Goal: Find specific page/section: Find specific page/section

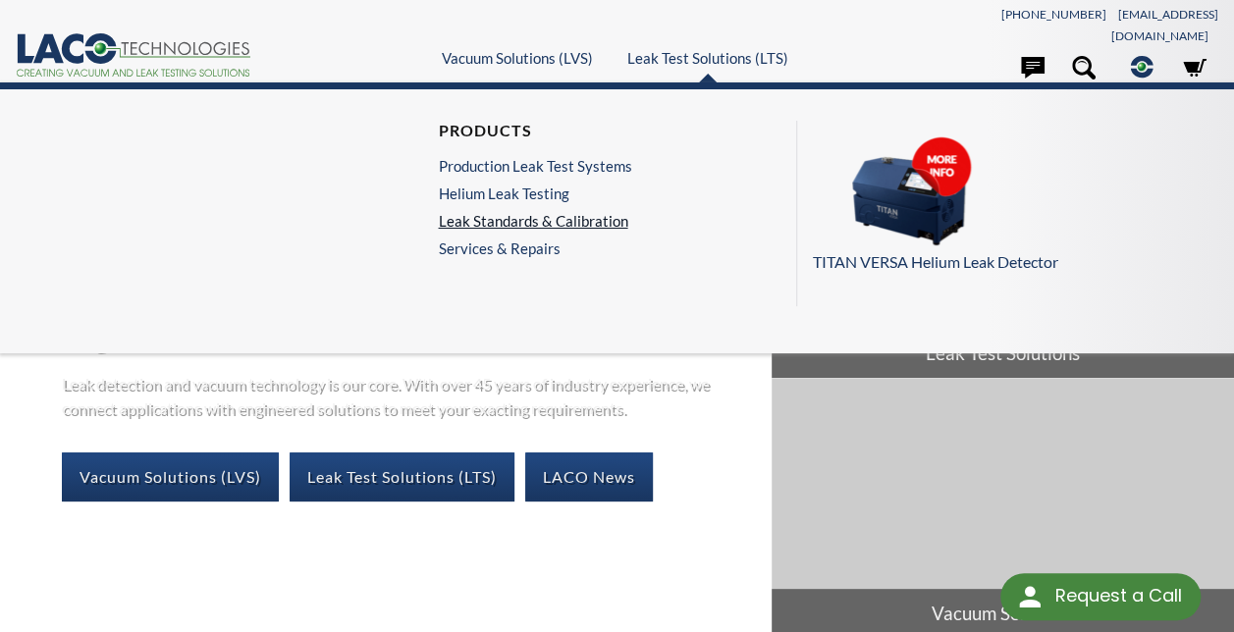
click at [547, 212] on link "Leak Standards & Calibration" at bounding box center [534, 221] width 193 height 18
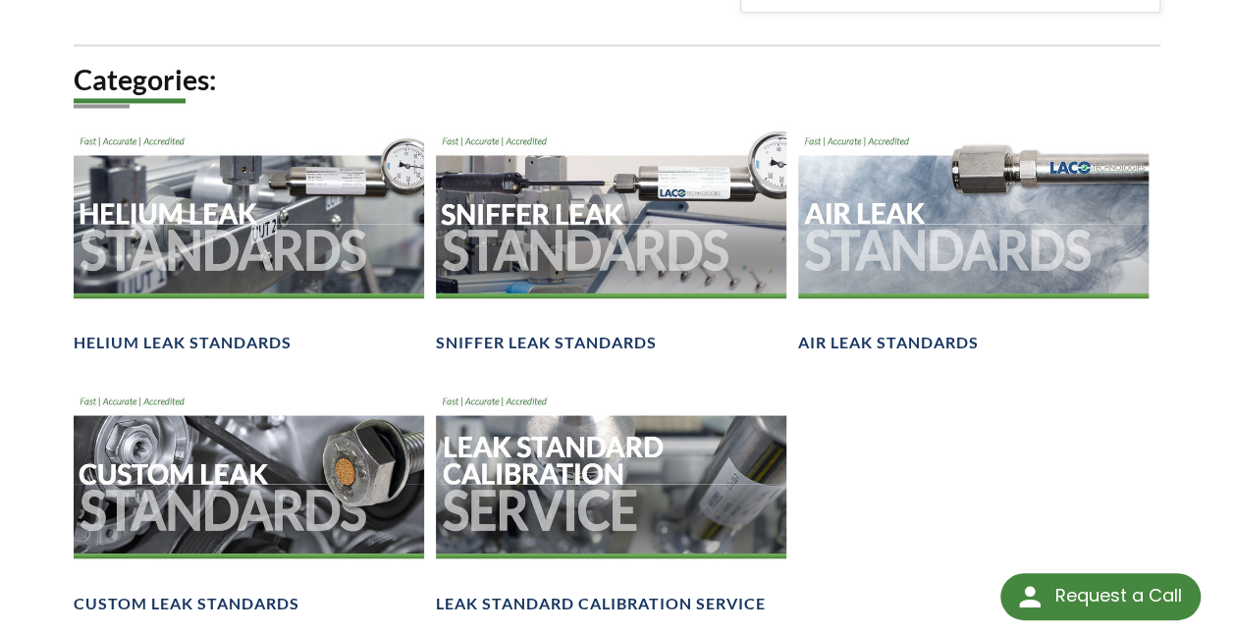
scroll to position [1375, 0]
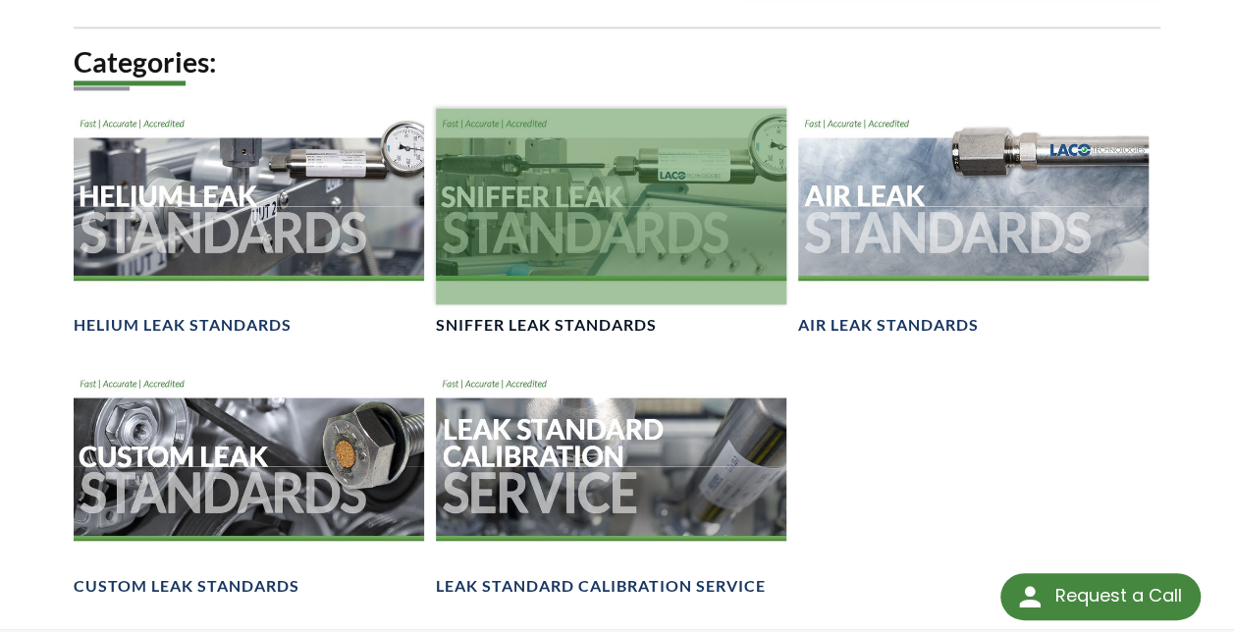
click at [640, 189] on div at bounding box center [611, 206] width 351 height 196
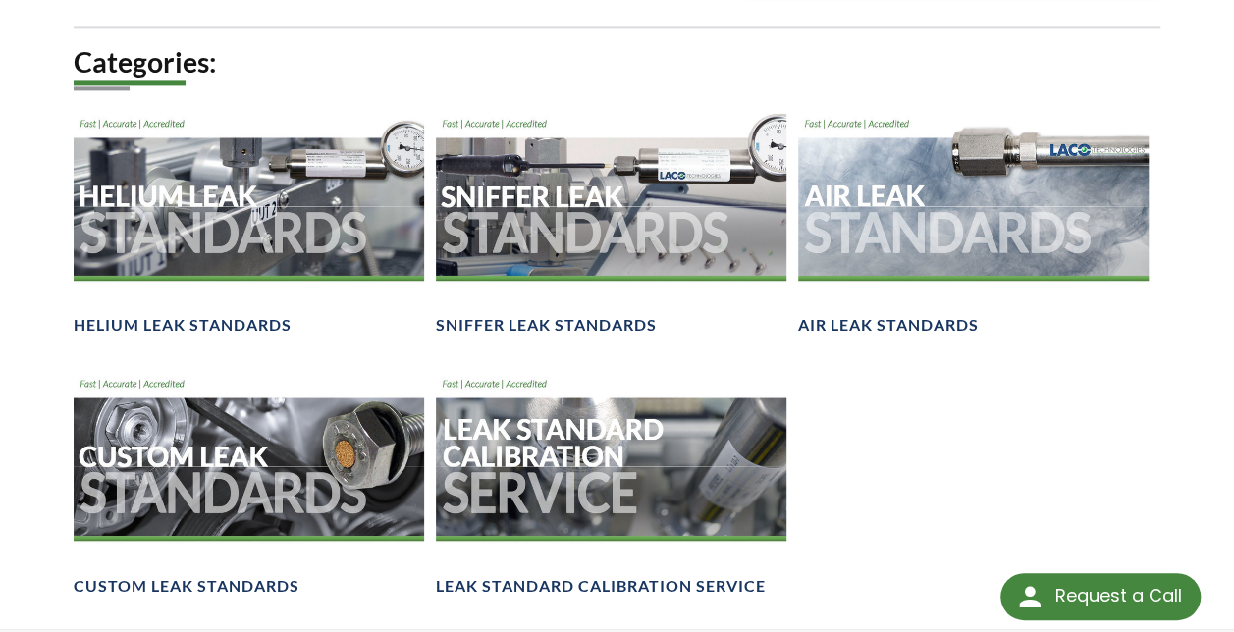
click at [700, 44] on h2 "Categories:" at bounding box center [617, 62] width 1087 height 36
click at [951, 409] on div "Categories: Helium Leak Standards Sniffer Leak Standards Air Leak Standards Cus…" at bounding box center [617, 336] width 1087 height 584
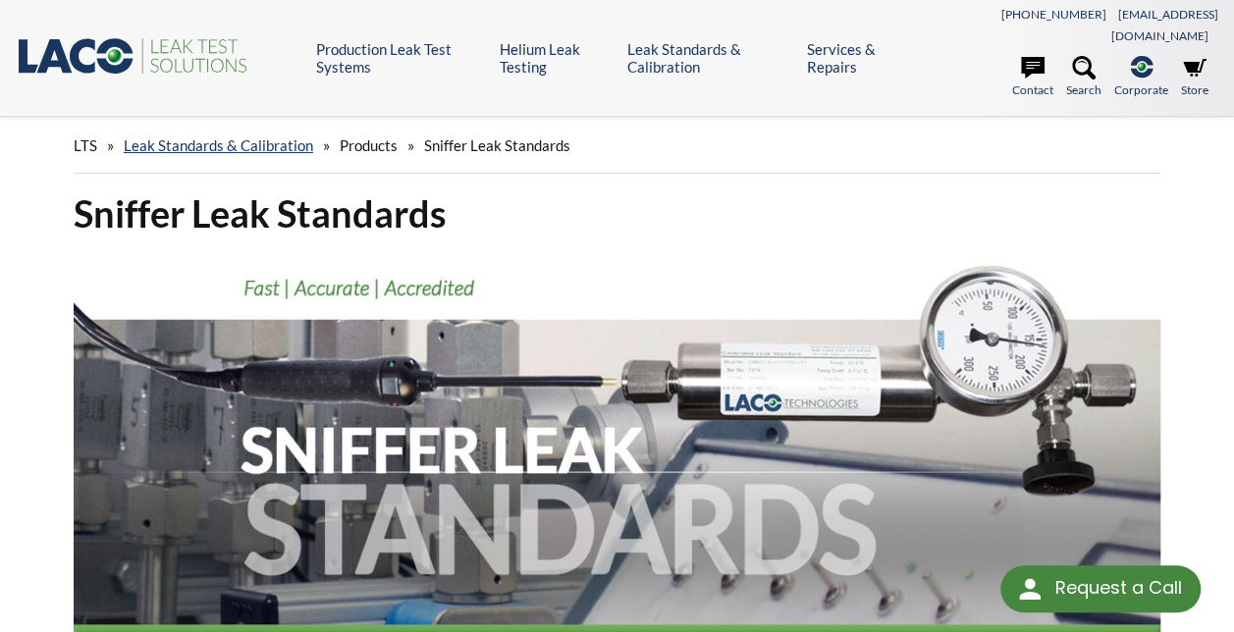
select select "Language Translate Widget"
